Goal: Find specific page/section: Find specific page/section

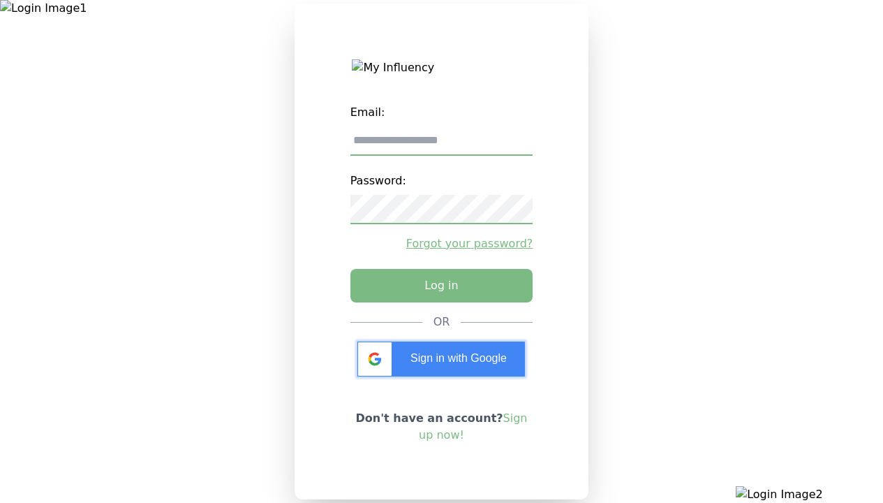
click at [441, 146] on input "email" at bounding box center [441, 140] width 183 height 29
type input "**********"
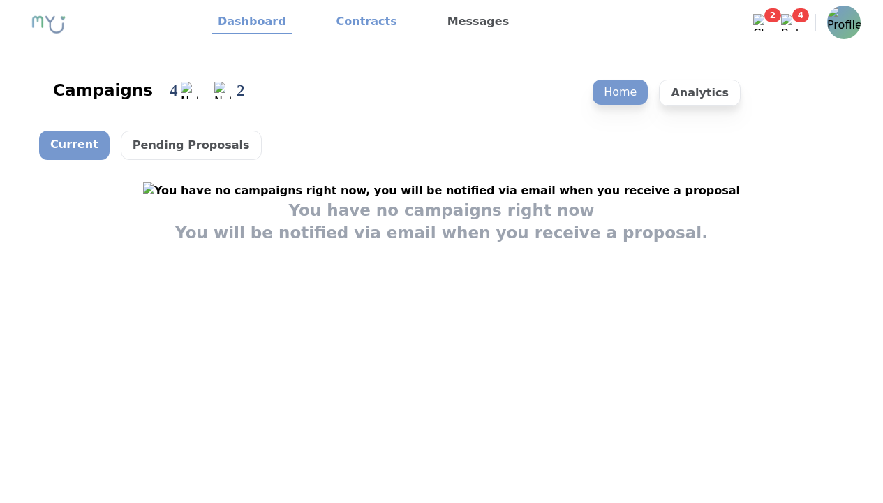
click at [358, 22] on link "Contracts" at bounding box center [367, 22] width 72 height 24
